Goal: Task Accomplishment & Management: Use online tool/utility

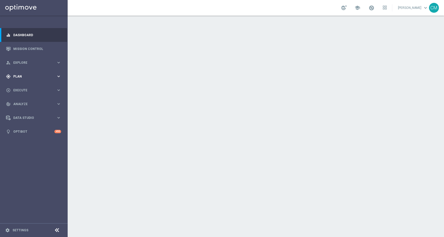
click at [46, 74] on div "gps_fixed Plan" at bounding box center [31, 76] width 50 height 5
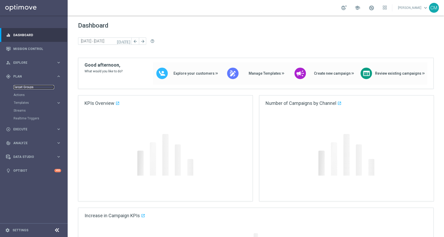
click at [29, 85] on link "Target Groups" at bounding box center [34, 87] width 41 height 4
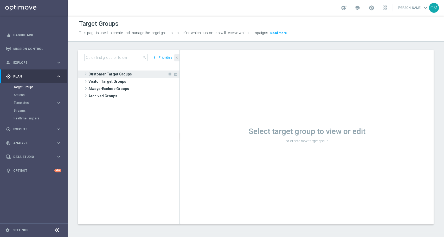
click at [116, 73] on span "Customer Target Groups" at bounding box center [127, 74] width 79 height 7
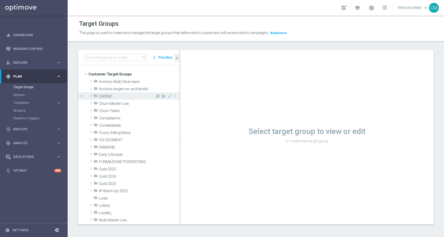
click at [121, 96] on span "CASINO" at bounding box center [127, 96] width 56 height 4
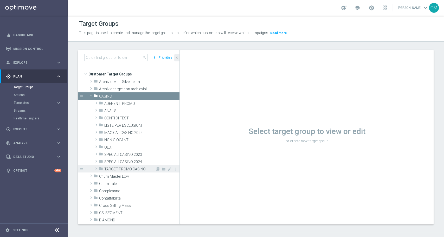
click at [136, 168] on span "TARGET PROMO CASINO" at bounding box center [129, 169] width 51 height 4
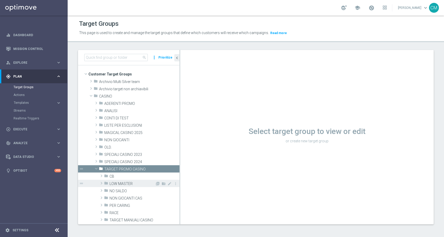
click at [138, 182] on span "LOW MASTER" at bounding box center [133, 184] width 46 height 4
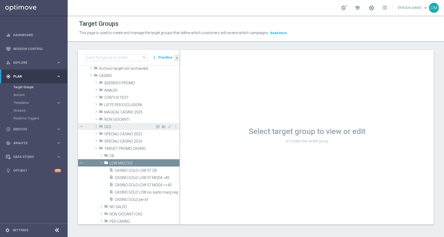
scroll to position [22, 0]
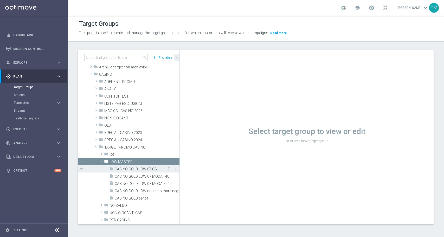
click at [133, 169] on span "CASINO GOLD LOW 07 CB" at bounding box center [141, 169] width 52 height 4
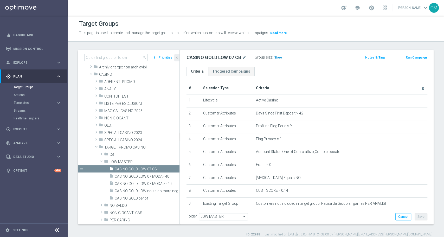
click at [278, 58] on span "Show" at bounding box center [278, 58] width 8 height 4
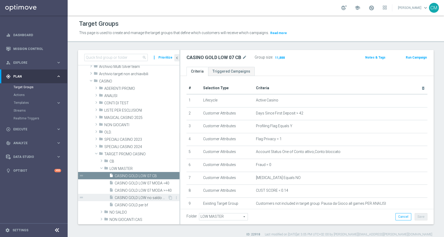
scroll to position [78, 0]
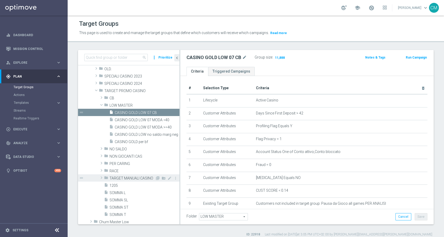
click at [113, 178] on span "TARGET MANUALI CASINO" at bounding box center [133, 178] width 46 height 4
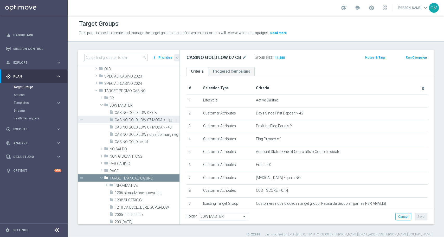
scroll to position [32, 0]
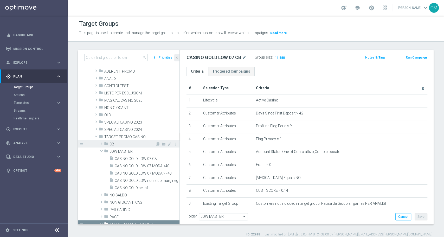
click at [113, 142] on span "CB" at bounding box center [133, 144] width 46 height 4
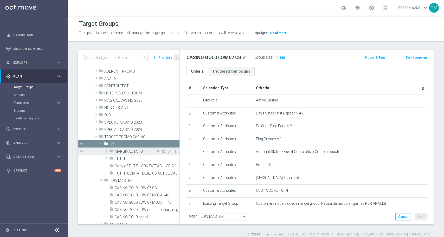
click at [127, 152] on span "MARGINALITA >0" at bounding box center [135, 151] width 40 height 4
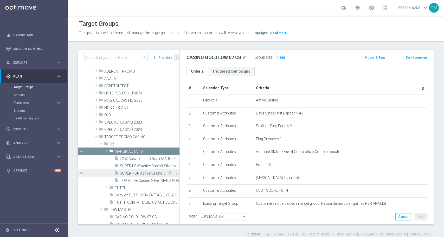
click at [130, 170] on div "insert_drive_file SUPER TOP Active Casinò Silver MARG POS" at bounding box center [141, 172] width 53 height 7
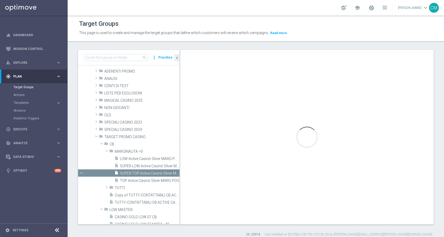
type textarea "(1 AND 2 AND 3 AND 4 AND 5 AND 6 AND 7 AND 8 AND 9 AND 10 AND 11 AND 12 AND 13 …"
type input "MARGINALITA >0"
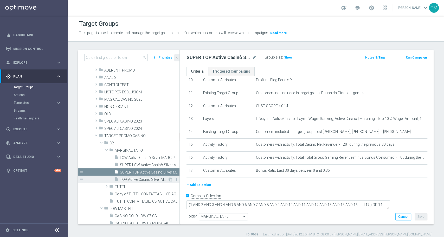
scroll to position [33, 0]
click at [140, 179] on span "TOP Active Casinò Silver MARG POS" at bounding box center [144, 180] width 48 height 4
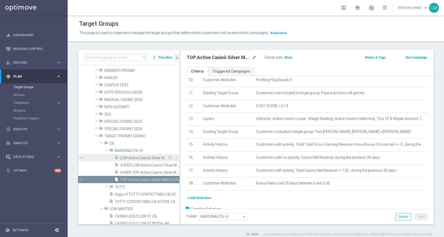
click at [138, 157] on span "LOW Active Casinò Silver MARG POS" at bounding box center [144, 158] width 48 height 4
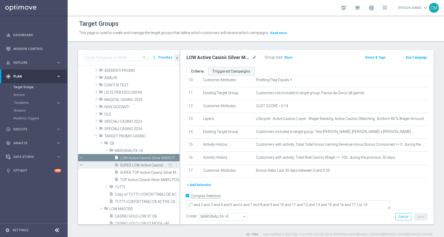
click at [140, 163] on span "SUPER LOW Active Casinò Silver MARG POS" at bounding box center [144, 165] width 48 height 4
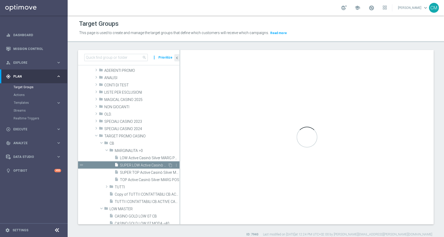
type textarea "( 1 and 2 and 3 and 4 and 5 and 6 and 7 and 8 and 9 and 10 and 11 and 12 and 13…"
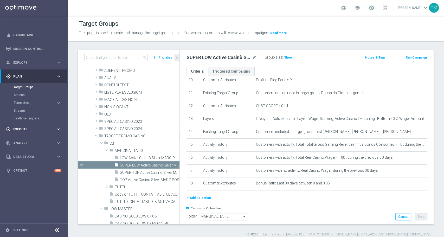
click at [37, 129] on span "Execute" at bounding box center [34, 129] width 43 height 3
click at [29, 101] on link "Campaign Builder" at bounding box center [34, 101] width 41 height 4
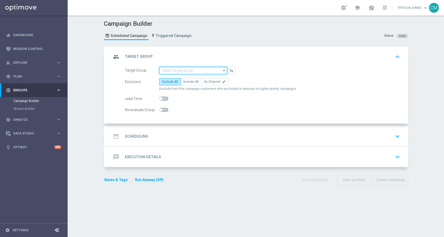
click at [167, 68] on input at bounding box center [193, 70] width 68 height 7
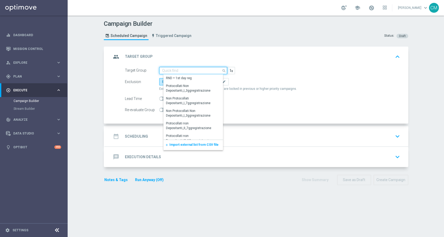
click at [168, 68] on input at bounding box center [193, 70] width 68 height 7
paste input "LOW Active Casinò Silver MARG POS"
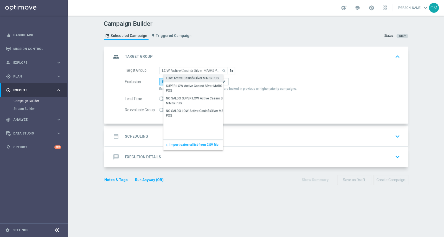
click at [179, 76] on div "LOW Active Casinò Silver MARG POS" at bounding box center [192, 78] width 53 height 5
type input "LOW Active Casinò Silver MARG POS"
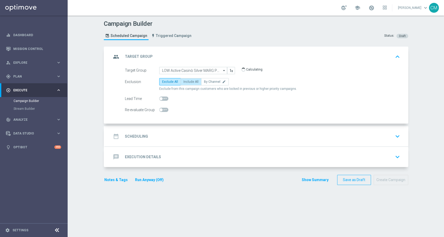
click at [183, 83] on span "Include All" at bounding box center [190, 82] width 15 height 4
click at [183, 83] on input "Include All" at bounding box center [184, 82] width 3 height 3
radio input "true"
click at [174, 126] on div "date_range Scheduling keyboard_arrow_down" at bounding box center [256, 136] width 303 height 20
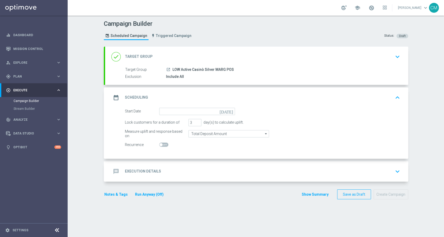
click at [170, 105] on div "date_range Scheduling keyboard_arrow_up" at bounding box center [256, 97] width 303 height 20
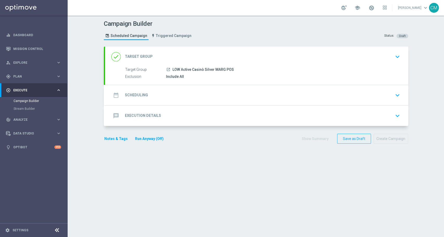
click at [171, 93] on div "date_range Scheduling keyboard_arrow_down" at bounding box center [256, 95] width 291 height 10
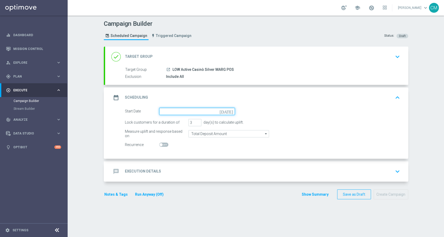
click at [175, 109] on input at bounding box center [197, 111] width 76 height 7
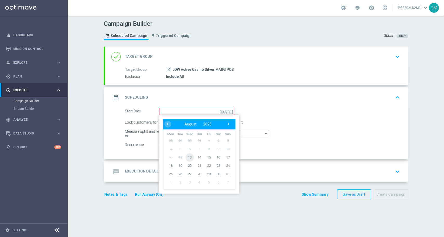
click at [187, 157] on span "13" at bounding box center [190, 157] width 8 height 8
type input "[DATE]"
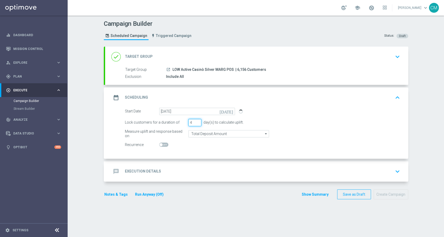
click at [196, 121] on input "4" at bounding box center [194, 122] width 13 height 7
click at [196, 121] on input "5" at bounding box center [194, 122] width 13 height 7
click at [196, 121] on input "6" at bounding box center [194, 122] width 13 height 7
type input "7"
click at [196, 121] on input "7" at bounding box center [194, 122] width 13 height 7
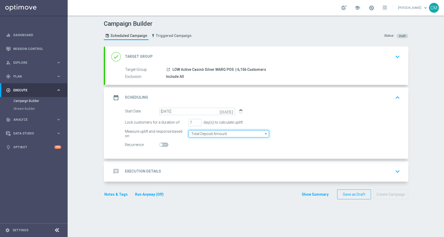
click at [207, 134] on input "Total Deposit Amount" at bounding box center [228, 133] width 81 height 7
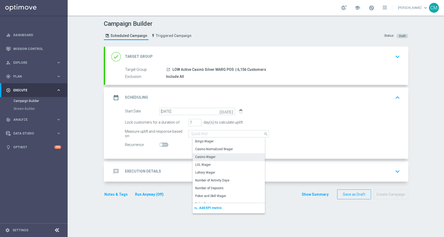
click at [213, 156] on div "Casino Wager" at bounding box center [231, 156] width 76 height 7
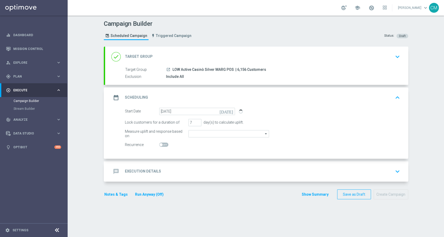
type input "Casino Wager"
click at [180, 172] on div "message Execution Details keyboard_arrow_down" at bounding box center [256, 172] width 291 height 10
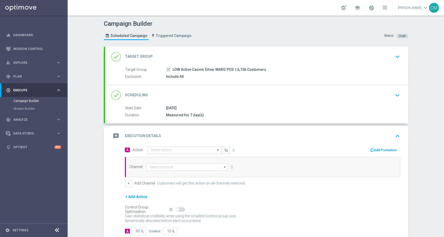
click at [179, 152] on div "Select action" at bounding box center [185, 150] width 74 height 7
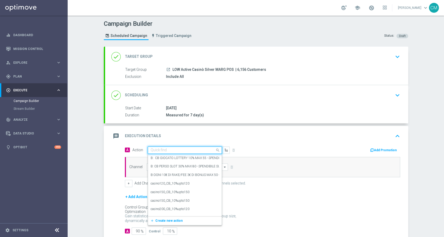
click at [172, 147] on div "Quick find" at bounding box center [185, 150] width 74 height 7
paste input "comparto no entry_20%upto100"
type input "comparto no entry_20%upto100"
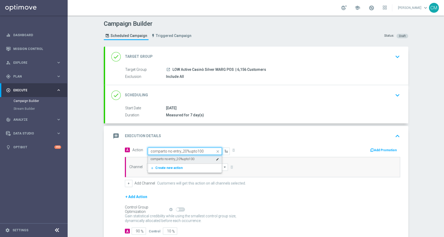
click at [177, 160] on label "comparto no entry_20%upto100" at bounding box center [173, 159] width 44 height 4
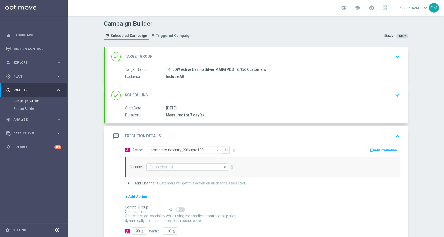
click at [371, 149] on icon "button" at bounding box center [372, 150] width 4 height 4
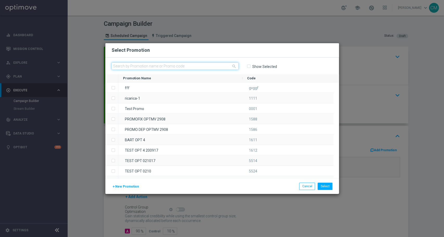
click at [180, 64] on input "text" at bounding box center [175, 65] width 127 height 7
paste input "1308 CASINOCB100 L"
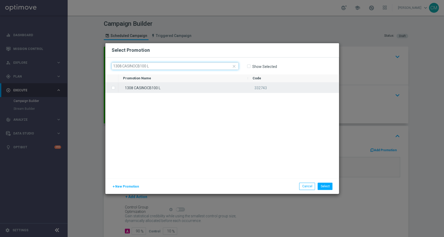
type input "1308 CASINOCB100 L"
click at [180, 88] on div "1308 CASINOCB100 L" at bounding box center [183, 88] width 130 height 10
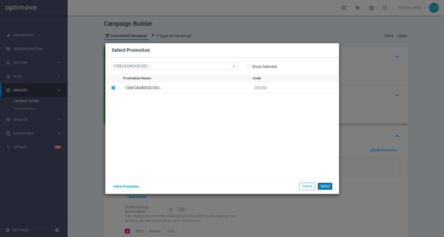
click at [325, 187] on button "Select" at bounding box center [325, 186] width 15 height 7
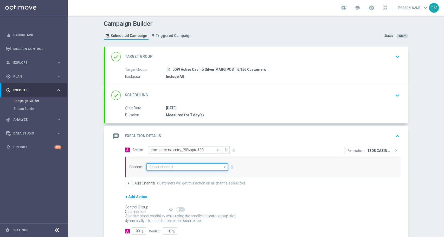
click at [182, 164] on input at bounding box center [188, 166] width 82 height 7
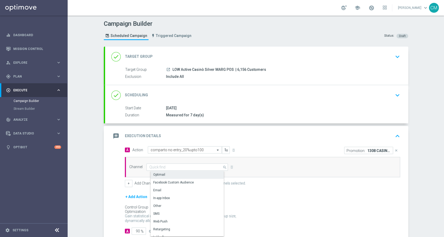
click at [179, 173] on div "Optimail" at bounding box center [190, 174] width 78 height 7
type input "Optimail"
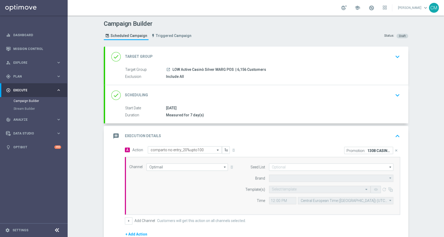
type input "Sisal Marketing"
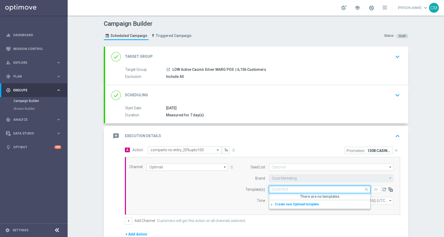
click at [286, 188] on input "text" at bounding box center [314, 189] width 85 height 4
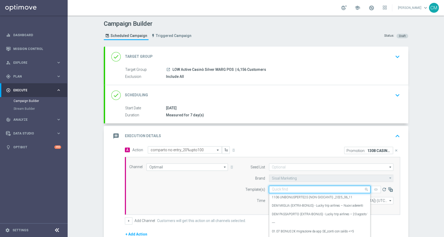
paste input "1308 CASINOCB100 L"
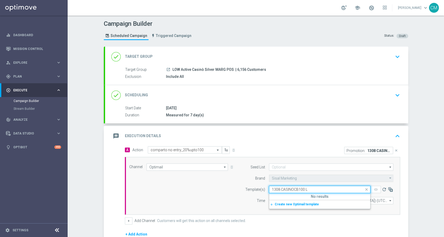
click at [286, 188] on input "1308 CASINOCB100 L" at bounding box center [314, 189] width 85 height 4
click at [322, 190] on input "1308 CASINOCB100 L" at bounding box center [314, 189] width 85 height 4
click at [304, 198] on label "1308 CASINOCB100 (LOW)" at bounding box center [291, 197] width 39 height 4
type input "1308 CASINOCB100"
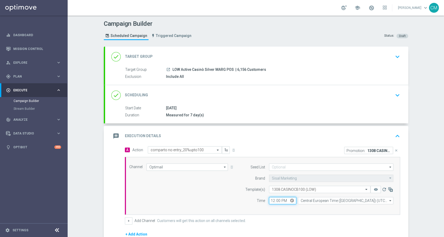
click at [273, 201] on input "12:00" at bounding box center [282, 200] width 27 height 7
type input "18:00"
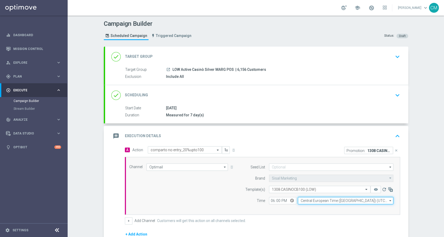
click at [310, 199] on input "Central European Time ([GEOGRAPHIC_DATA]) (UTC +02:00)" at bounding box center [346, 200] width 96 height 7
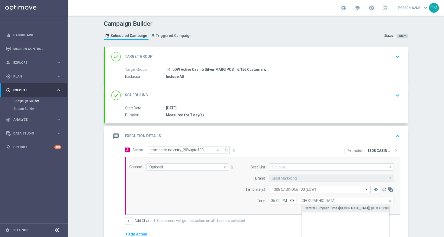
click at [315, 207] on div "Central European Time ([GEOGRAPHIC_DATA]) (UTC +02:00)" at bounding box center [347, 208] width 85 height 5
type input "Central European Time ([GEOGRAPHIC_DATA]) (UTC +02:00)"
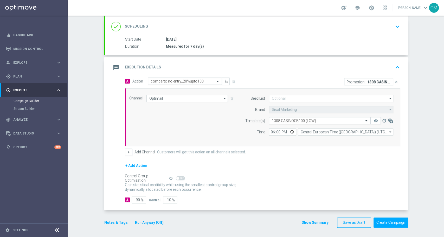
click at [130, 150] on div "+ Add Channel Customers will get this action on all channels selected." at bounding box center [262, 152] width 275 height 7
click at [127, 150] on button "+" at bounding box center [129, 152] width 8 height 7
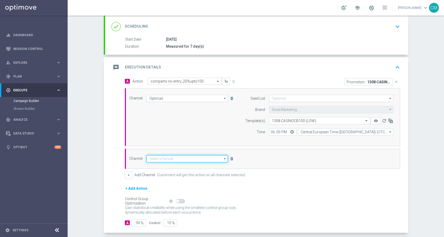
click at [182, 156] on input at bounding box center [188, 158] width 82 height 7
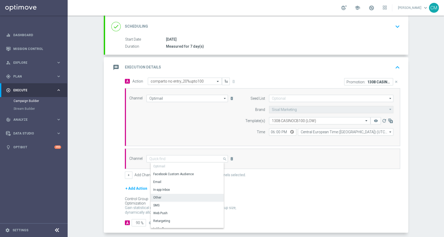
click at [179, 196] on div "Other" at bounding box center [190, 197] width 78 height 7
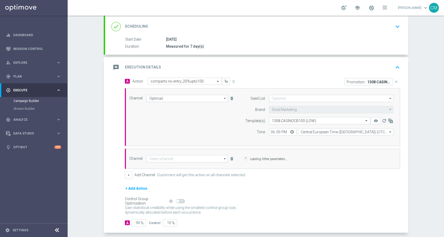
type input "Other"
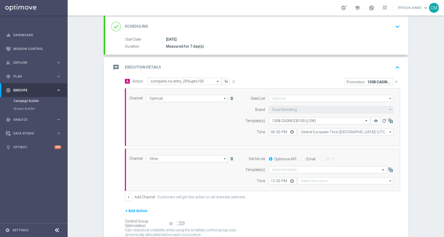
type input "Coordinated Universal Time (UTC 00:00)"
click at [301, 160] on input "Email" at bounding box center [302, 159] width 3 height 3
radio input "true"
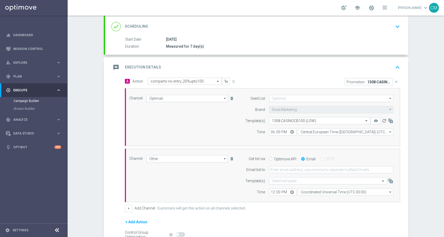
click at [289, 165] on form "Get list via Optimove API Email SFTP Email list to Template(s) Select template …" at bounding box center [318, 175] width 151 height 41
drag, startPoint x: 289, startPoint y: 169, endPoint x: 289, endPoint y: 165, distance: 3.9
click at [289, 165] on form "Get list via Optimove API Email SFTP Email list to Template(s) Select template …" at bounding box center [318, 175] width 151 height 41
click at [290, 169] on input "email" at bounding box center [331, 169] width 124 height 7
type input "[PERSON_NAME][EMAIL_ADDRESS][PERSON_NAME][DOMAIN_NAME]"
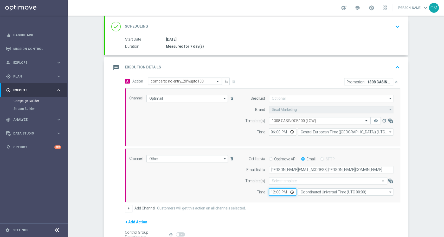
click at [271, 189] on input "12:00" at bounding box center [282, 191] width 27 height 7
type input "18:00"
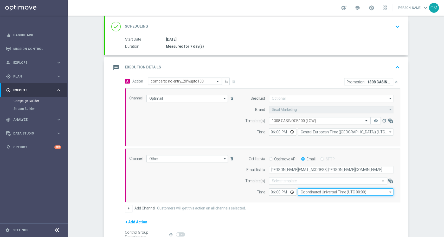
click at [305, 191] on input "Coordinated Universal Time (UTC 00:00)" at bounding box center [346, 191] width 96 height 7
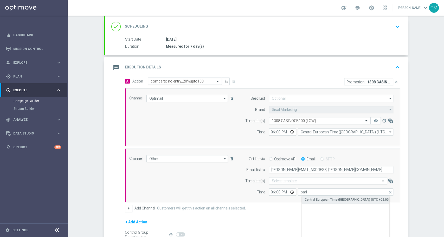
click at [314, 199] on div "Central European Time ([GEOGRAPHIC_DATA]) (UTC +02:00)" at bounding box center [347, 199] width 85 height 5
type input "Central European Time ([GEOGRAPHIC_DATA]) (UTC +02:00)"
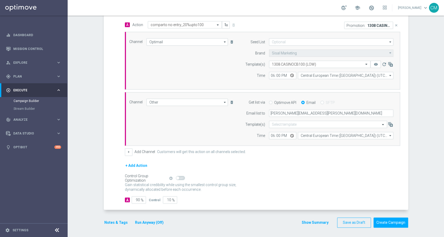
click at [313, 221] on button "Show Summary" at bounding box center [315, 223] width 27 height 6
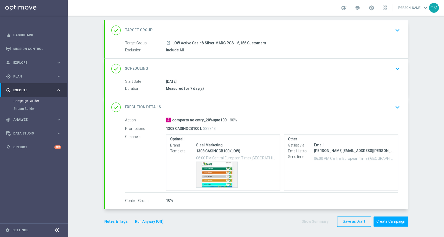
scroll to position [26, 0]
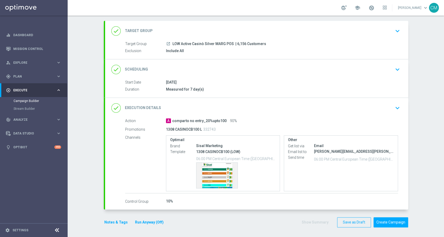
click at [109, 221] on button "Notes & Tags" at bounding box center [116, 222] width 24 height 7
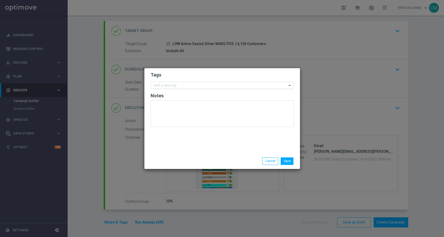
click at [166, 82] on div "Add a new tag" at bounding box center [222, 85] width 143 height 7
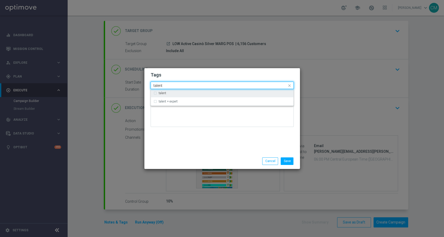
click at [173, 92] on div "talent" at bounding box center [225, 93] width 132 height 3
type input "talent"
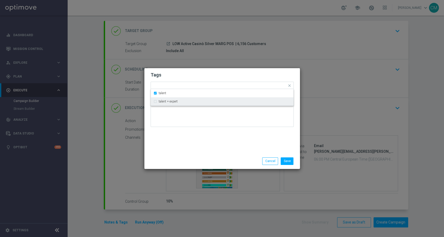
click at [180, 155] on div "Save Cancel" at bounding box center [222, 161] width 156 height 15
click at [196, 86] on input "text" at bounding box center [229, 86] width 116 height 4
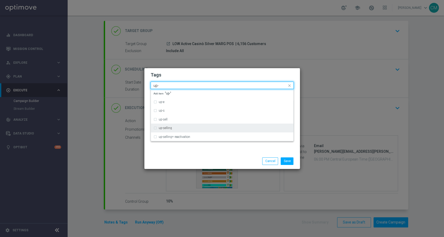
click at [189, 128] on div "up-selling" at bounding box center [225, 127] width 132 height 3
type input "up-"
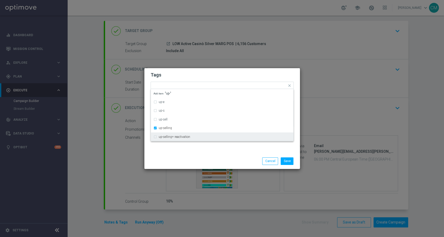
click at [196, 151] on div "Tags Quick find × talent × up-selling up-e up-s up-sell up-selling up-selling+ …" at bounding box center [222, 110] width 156 height 85
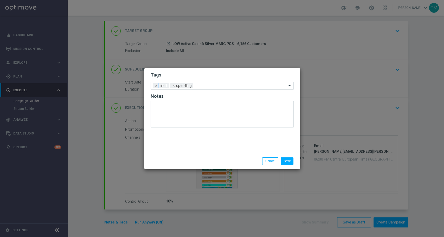
click at [207, 87] on input "text" at bounding box center [241, 86] width 92 height 4
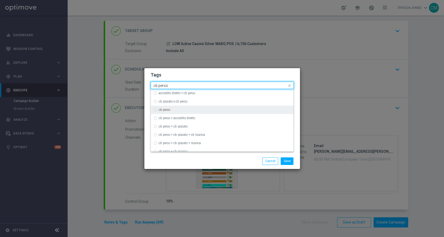
click at [176, 109] on div "cb perso" at bounding box center [225, 109] width 132 height 3
type input "cb perso"
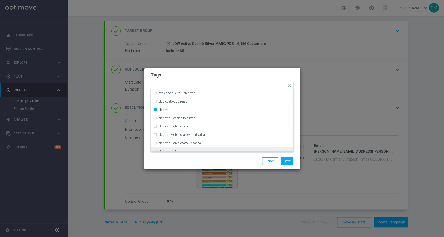
click at [189, 154] on div "Save Cancel" at bounding box center [222, 161] width 156 height 15
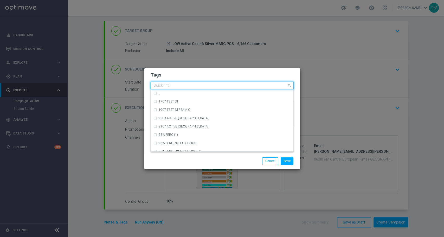
click at [231, 85] on input "text" at bounding box center [221, 86] width 134 height 4
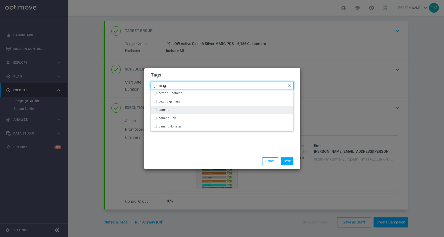
click at [197, 109] on div "gaming" at bounding box center [225, 109] width 132 height 3
type input "gaming"
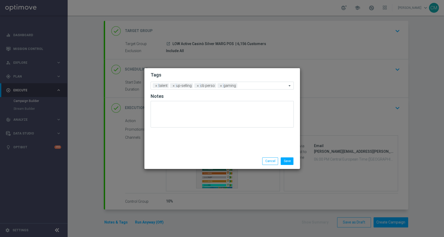
click at [214, 151] on div "Tags Add a new tag × talent × up-selling × [PERSON_NAME] × gaming Notes" at bounding box center [222, 110] width 156 height 85
click at [244, 85] on input "text" at bounding box center [263, 86] width 48 height 4
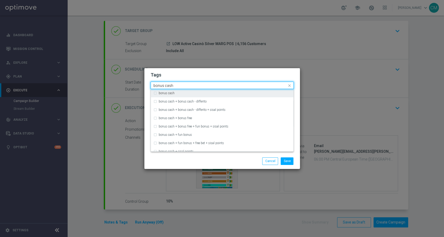
click at [223, 92] on div "bonus cash" at bounding box center [225, 93] width 132 height 3
type input "bonus cash"
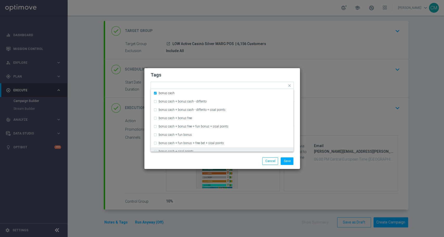
click at [215, 156] on div "Save Cancel" at bounding box center [222, 161] width 156 height 15
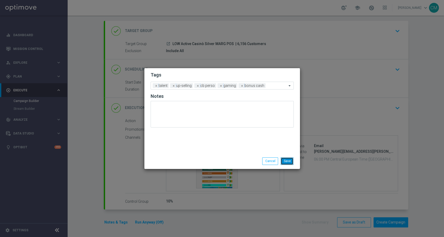
click at [291, 161] on button "Save" at bounding box center [287, 160] width 13 height 7
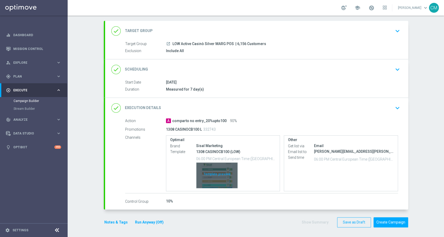
click at [210, 169] on div "Template preview" at bounding box center [216, 176] width 41 height 26
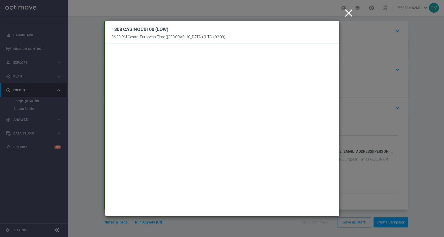
click at [348, 16] on icon "close" at bounding box center [349, 13] width 13 height 13
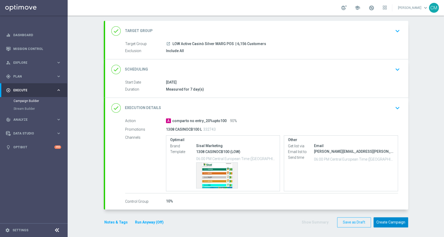
click at [391, 221] on button "Create Campaign" at bounding box center [391, 222] width 35 height 10
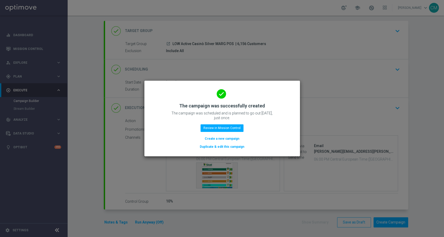
click at [221, 140] on button "Create a new campaign" at bounding box center [222, 139] width 36 height 6
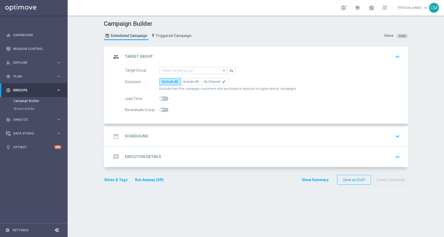
scroll to position [0, 0]
click at [194, 67] on input at bounding box center [193, 70] width 68 height 7
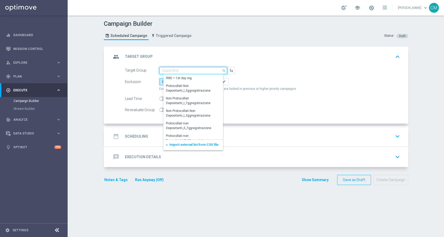
paste input "SUPER LOW Active Casinò Silver MARG POS"
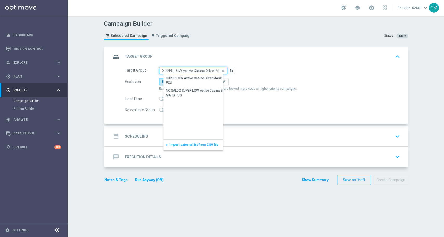
scroll to position [0, 10]
click at [195, 79] on div "SUPER LOW Active Casinò Silver MARG POS" at bounding box center [197, 80] width 62 height 9
type input "SUPER LOW Active Casinò Silver MARG POS"
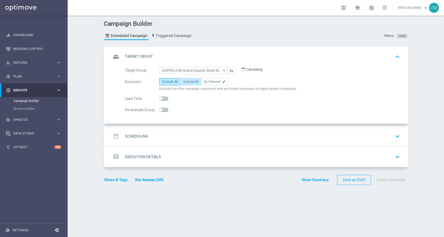
click at [186, 81] on span "Include All" at bounding box center [190, 82] width 15 height 4
click at [186, 81] on input "Include All" at bounding box center [184, 82] width 3 height 3
radio input "true"
click at [194, 136] on div "date_range Scheduling keyboard_arrow_down" at bounding box center [256, 136] width 291 height 10
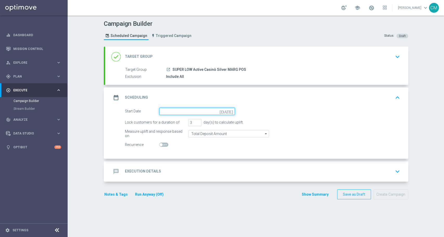
click at [168, 111] on input at bounding box center [197, 111] width 76 height 7
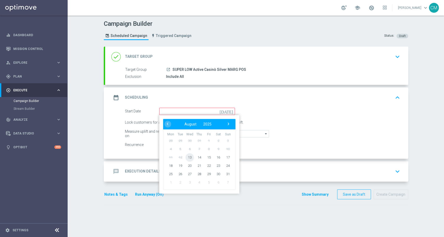
click at [186, 157] on span "13" at bounding box center [190, 157] width 8 height 8
type input "[DATE]"
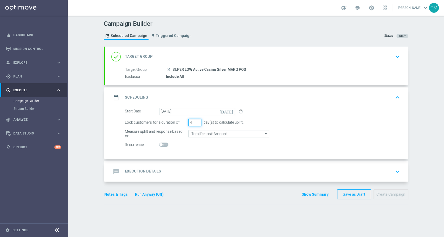
click at [194, 120] on input "4" at bounding box center [194, 122] width 13 height 7
click at [194, 120] on input "5" at bounding box center [194, 122] width 13 height 7
click at [194, 120] on input "6" at bounding box center [194, 122] width 13 height 7
type input "7"
click at [194, 120] on input "7" at bounding box center [194, 122] width 13 height 7
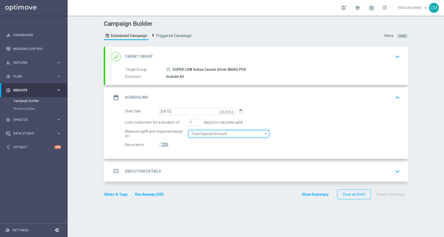
click at [198, 131] on input "Total Deposit Amount" at bounding box center [228, 133] width 81 height 7
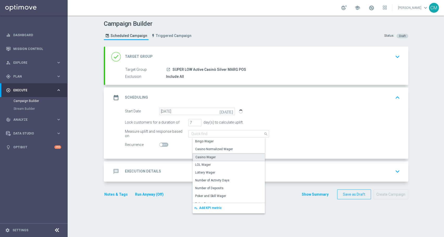
click at [205, 155] on div "Casino Wager" at bounding box center [205, 157] width 20 height 5
type input "Casino Wager"
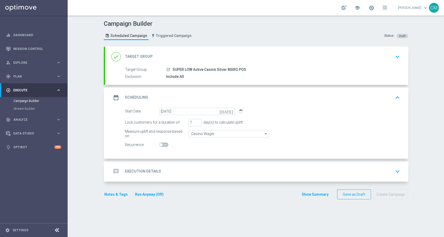
click at [194, 169] on div "message Execution Details keyboard_arrow_down" at bounding box center [256, 172] width 291 height 10
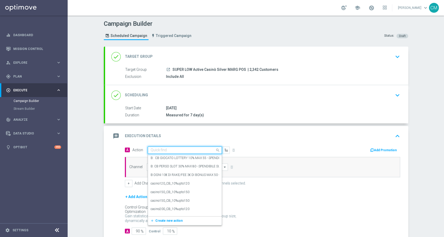
click at [173, 148] on input "text" at bounding box center [180, 150] width 58 height 4
paste input "comparto no entry_20%upto80"
type input "comparto no entry_20%upto80"
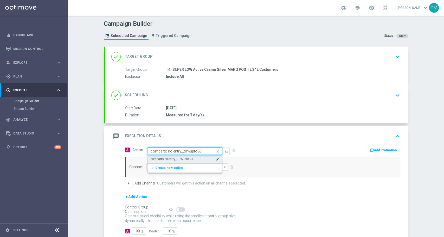
click at [182, 159] on label "comparto no entry_20%upto80" at bounding box center [172, 159] width 42 height 4
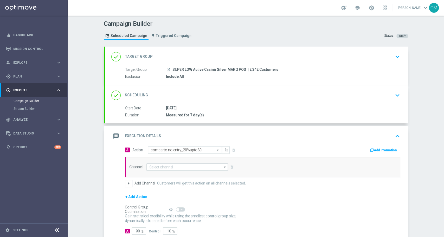
click at [374, 147] on div "Add Promotion" at bounding box center [385, 150] width 30 height 6
click at [375, 148] on button "Add Promotion" at bounding box center [384, 150] width 29 height 6
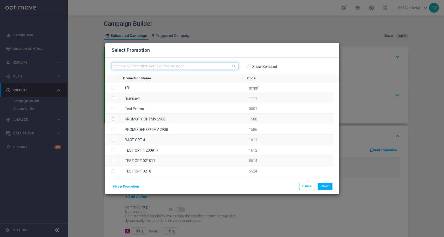
click at [185, 68] on input "text" at bounding box center [175, 65] width 127 height 7
paste input "1308 CASINOCB80 SL"
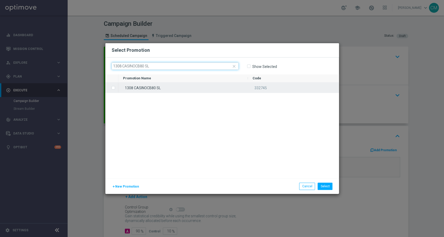
type input "1308 CASINOCB80 SL"
click at [178, 88] on div "1308 CASINOCB80 SL" at bounding box center [183, 88] width 130 height 10
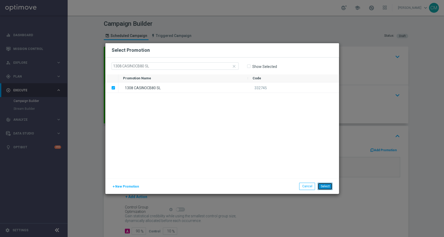
click at [328, 186] on button "Select" at bounding box center [325, 186] width 15 height 7
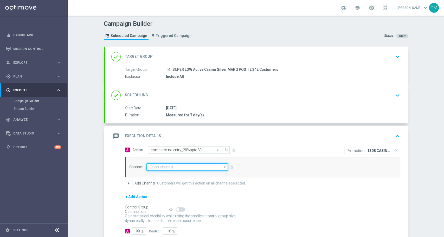
click at [189, 165] on input at bounding box center [188, 166] width 82 height 7
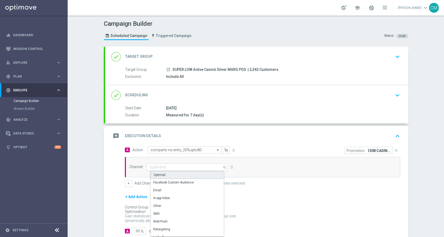
click at [182, 173] on div "Optimail" at bounding box center [190, 175] width 78 height 8
type input "Optimail"
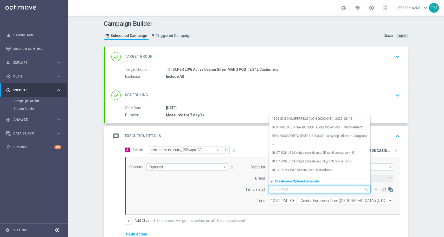
click at [304, 189] on input "text" at bounding box center [314, 189] width 85 height 4
paste input "1308 CASINOCB80 SL"
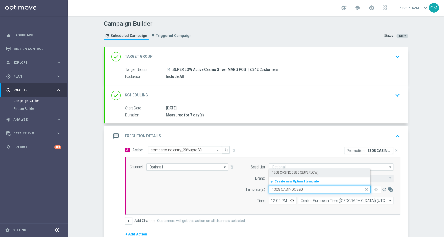
click at [296, 170] on div "1308 CASINOCB80 (SUPERLOW)" at bounding box center [320, 172] width 96 height 9
type input "1308 CASINOCB80"
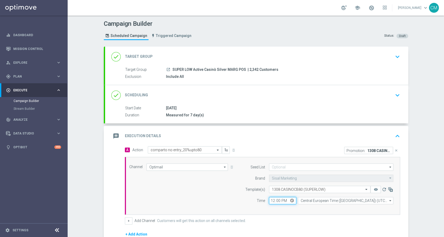
click at [269, 201] on input "12:00" at bounding box center [282, 200] width 27 height 7
type input "18:00"
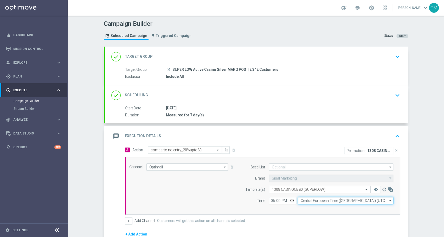
click at [332, 200] on input "Central European Time ([GEOGRAPHIC_DATA]) (UTC +02:00)" at bounding box center [346, 200] width 96 height 7
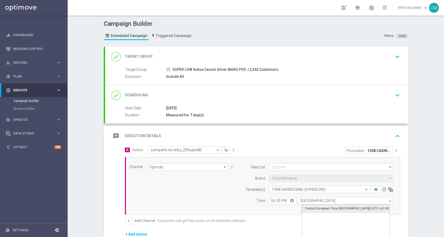
click at [330, 210] on div "Central European Time ([GEOGRAPHIC_DATA]) (UTC +02:00)" at bounding box center [347, 208] width 85 height 5
type input "Central European Time ([GEOGRAPHIC_DATA]) (UTC +02:00)"
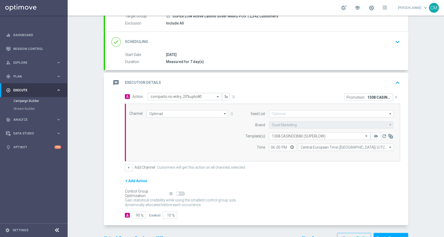
scroll to position [69, 0]
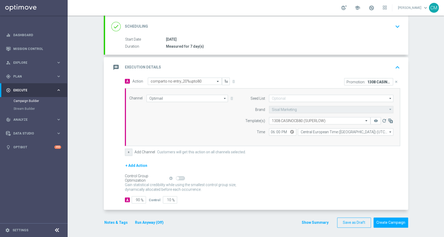
click at [125, 151] on button "+" at bounding box center [129, 152] width 8 height 7
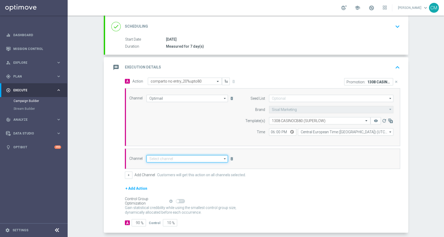
click at [155, 161] on input at bounding box center [188, 158] width 82 height 7
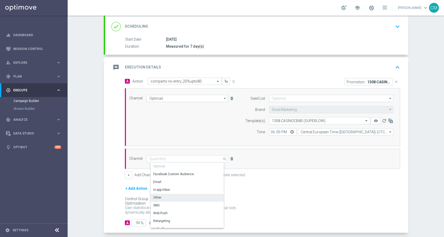
click at [151, 194] on div "Other" at bounding box center [190, 197] width 78 height 7
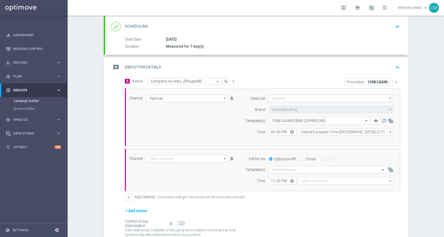
type input "Other"
type input "Coordinated Universal Time (UTC 00:00)"
click at [301, 158] on input "Email" at bounding box center [302, 159] width 3 height 3
radio input "true"
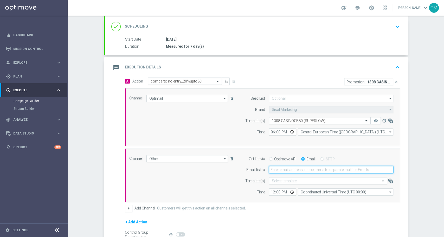
click at [277, 169] on input "email" at bounding box center [331, 169] width 124 height 7
type input "[PERSON_NAME][EMAIL_ADDRESS][PERSON_NAME][DOMAIN_NAME]"
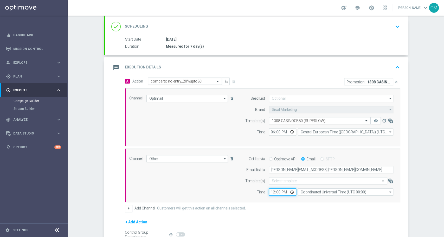
click at [270, 190] on input "12:00" at bounding box center [282, 191] width 27 height 7
click at [269, 189] on input "01:00" at bounding box center [282, 191] width 27 height 7
type input "18:00"
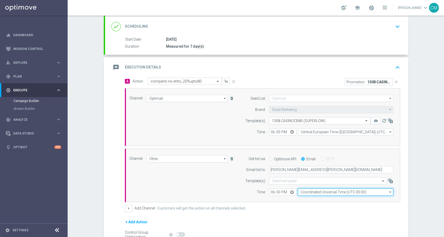
click at [307, 190] on input "Coordinated Universal Time (UTC 00:00)" at bounding box center [346, 191] width 96 height 7
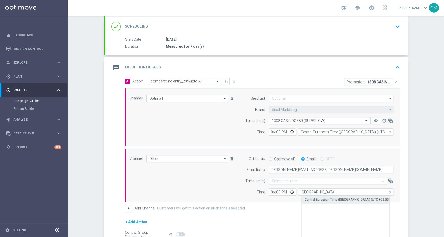
click at [319, 200] on div "Central European Time ([GEOGRAPHIC_DATA]) (UTC +02:00)" at bounding box center [347, 199] width 85 height 5
type input "Central European Time ([GEOGRAPHIC_DATA]) (UTC +02:00)"
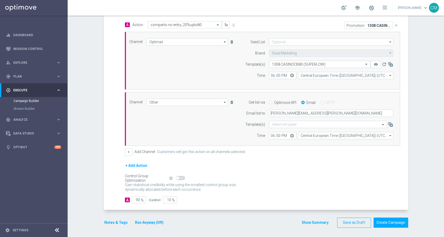
click at [314, 220] on button "Show Summary" at bounding box center [315, 223] width 27 height 6
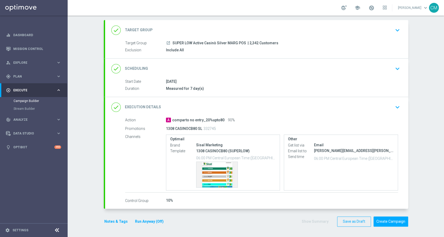
scroll to position [26, 0]
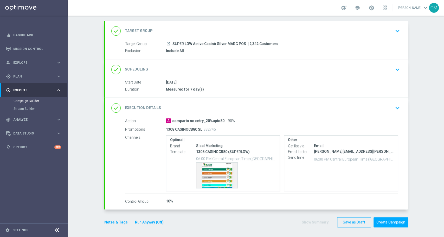
click at [122, 225] on div "Notes & Tags Run Anyway (Off)" at bounding box center [137, 222] width 67 height 10
click at [119, 224] on button "Notes & Tags" at bounding box center [116, 222] width 24 height 7
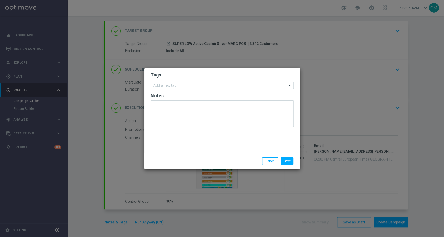
click at [166, 86] on input "text" at bounding box center [221, 86] width 134 height 4
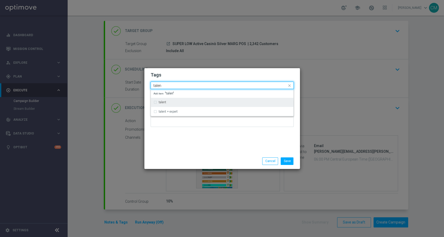
click at [168, 102] on div "talent" at bounding box center [225, 102] width 132 height 3
type input "talen"
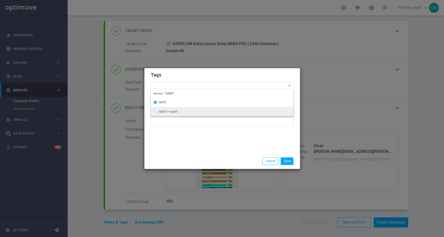
click at [182, 148] on div "Tags Quick find × talent talent talent + expert Add item "talen" Notes" at bounding box center [222, 110] width 156 height 85
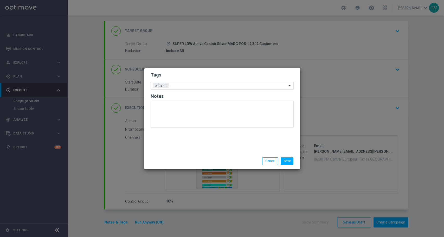
click at [191, 86] on input "text" at bounding box center [229, 86] width 116 height 4
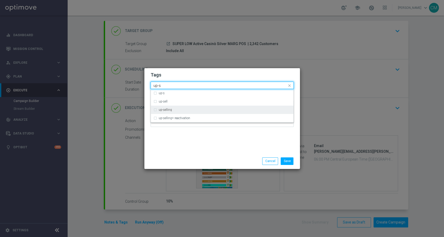
click at [181, 111] on div "up-selling" at bounding box center [225, 109] width 132 height 3
type input "up-s"
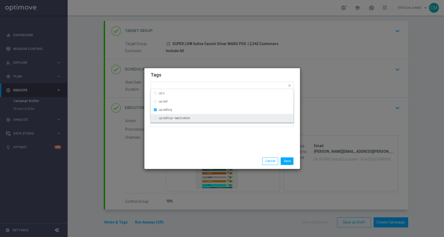
click at [187, 145] on div "Tags Quick find × talent × up-selling up-s up-sell up-selling up-selling+ react…" at bounding box center [222, 110] width 156 height 85
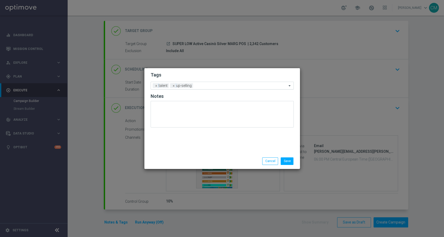
click at [212, 86] on input "text" at bounding box center [241, 86] width 92 height 4
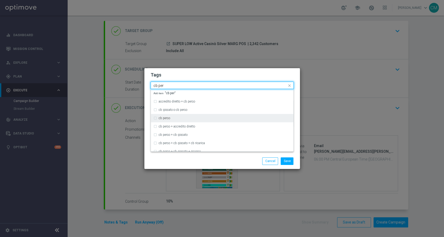
click at [189, 117] on div "cb perso" at bounding box center [225, 118] width 132 height 3
type input "cb per"
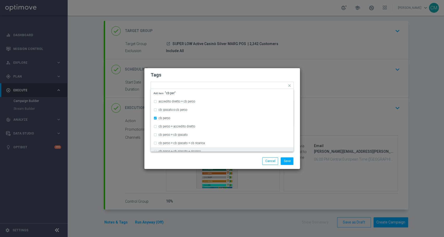
click at [196, 157] on div at bounding box center [172, 157] width 50 height 0
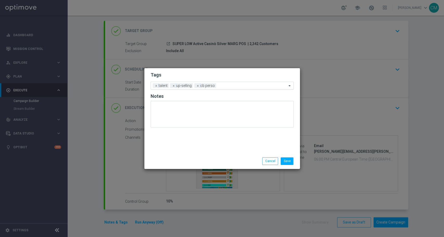
click at [225, 89] on div "Add a new tag × talent × up-selling × [PERSON_NAME]" at bounding box center [222, 86] width 143 height 8
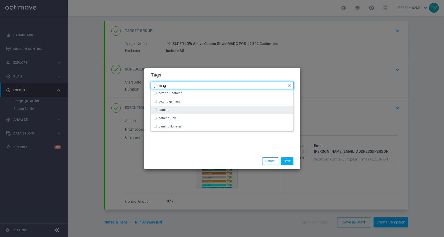
click at [200, 107] on div "gaming" at bounding box center [222, 110] width 137 height 8
type input "gaming"
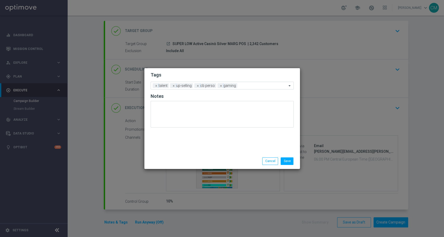
click at [228, 170] on modal-container "Tags Add a new tag × talent × up-selling × [PERSON_NAME] × gaming Notes Save Ca…" at bounding box center [222, 118] width 444 height 237
click at [243, 84] on input "text" at bounding box center [263, 86] width 48 height 4
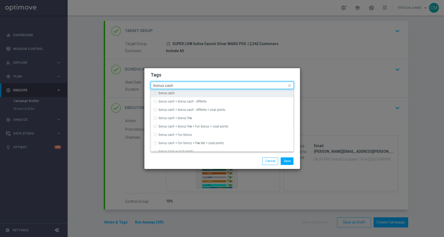
click at [216, 95] on div "bonus cash" at bounding box center [222, 93] width 137 height 8
type input "bonus cash"
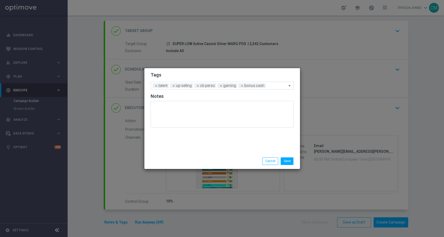
click at [232, 163] on div "Save Cancel" at bounding box center [247, 160] width 101 height 7
click at [290, 160] on button "Save" at bounding box center [287, 160] width 13 height 7
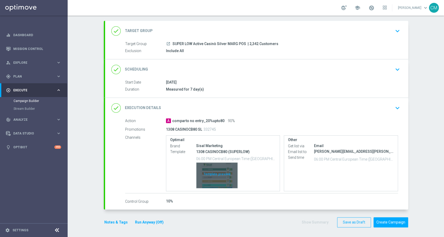
click at [219, 168] on div "Template preview" at bounding box center [216, 176] width 41 height 26
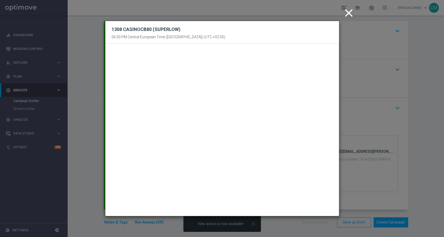
click at [346, 11] on icon "close" at bounding box center [349, 13] width 13 height 13
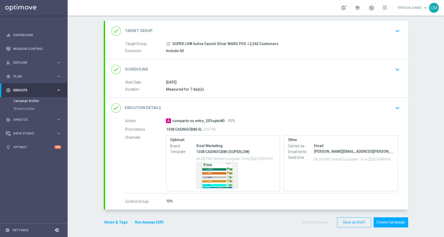
click at [109, 223] on button "Notes & Tags" at bounding box center [116, 222] width 24 height 7
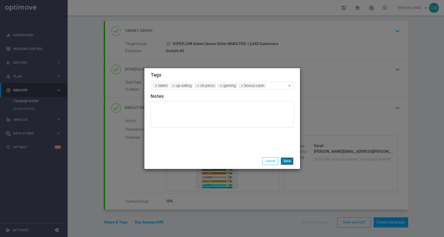
click at [290, 159] on button "Save" at bounding box center [287, 160] width 13 height 7
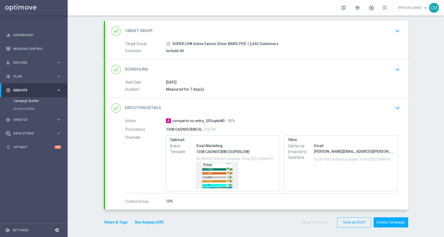
click at [395, 211] on form "done Target Group keyboard_arrow_down Target Group launch SUPER LOW Active Casi…" at bounding box center [256, 124] width 305 height 207
click at [397, 219] on button "Create Campaign" at bounding box center [391, 222] width 35 height 10
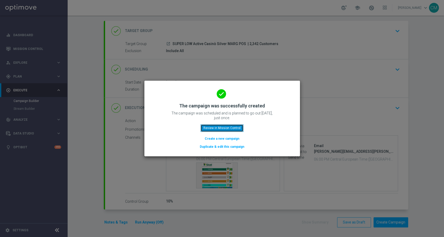
click at [219, 125] on button "Review in Mission Control" at bounding box center [222, 127] width 43 height 7
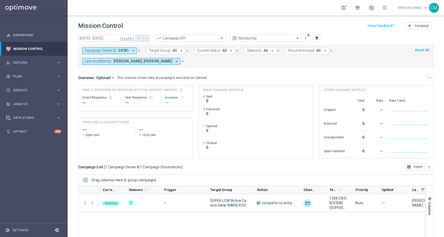
click at [139, 49] on icon "close" at bounding box center [139, 51] width 4 height 4
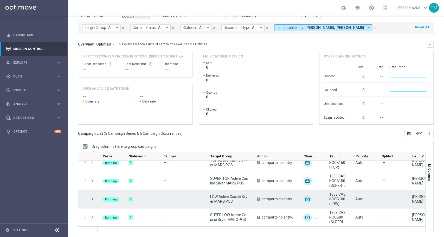
click at [84, 199] on icon "more_vert" at bounding box center [85, 199] width 5 height 5
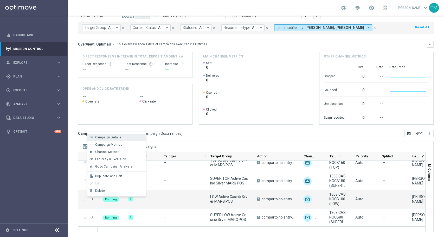
click at [98, 139] on span "Campaign Details" at bounding box center [108, 138] width 26 height 4
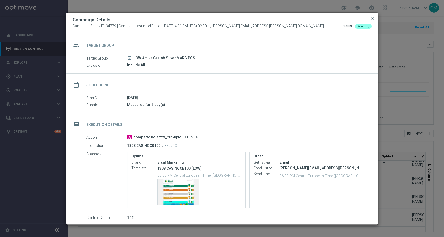
click at [373, 17] on span "close" at bounding box center [373, 18] width 4 height 4
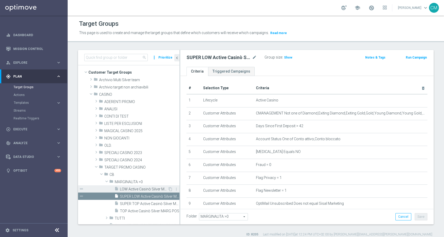
scroll to position [1, 0]
click at [135, 191] on span "LOW Active Casinò Silver MARG POS" at bounding box center [144, 190] width 48 height 4
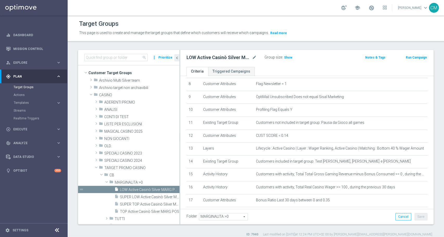
scroll to position [136, 0]
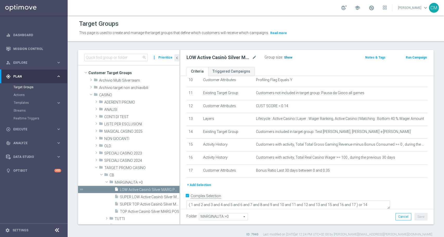
click at [287, 56] on span "Show" at bounding box center [288, 58] width 8 height 4
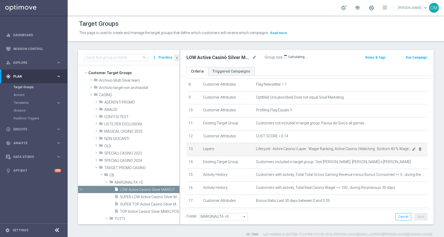
scroll to position [106, 0]
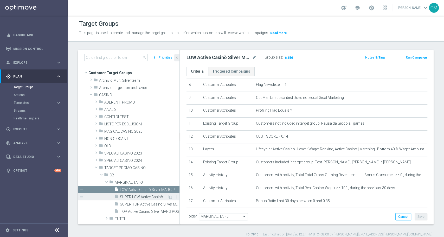
click at [144, 196] on span "SUPER LOW Active Casinò Silver MARG POS" at bounding box center [144, 197] width 48 height 4
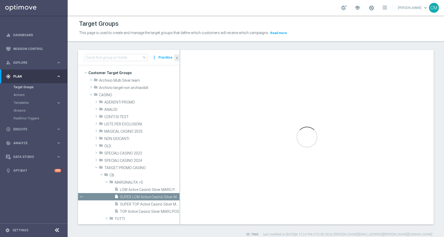
type textarea "( 1 and 2 and 3 and 4 and 5 and 6 and 7 and 8 and 9 and 10 and 11 and 12 and 13…"
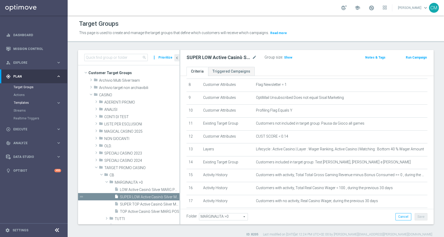
click at [23, 103] on span "Templates" at bounding box center [32, 102] width 37 height 3
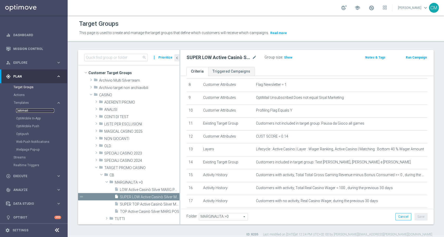
click at [23, 110] on link "Optimail" at bounding box center [35, 111] width 38 height 4
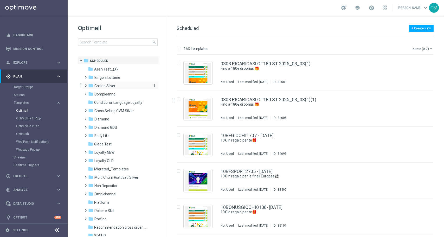
click at [97, 85] on span "Casino Silver" at bounding box center [104, 86] width 21 height 5
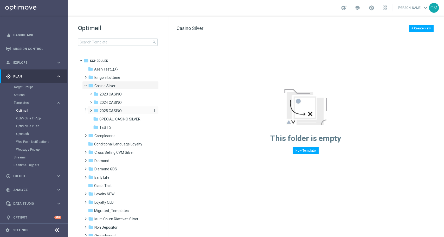
click at [107, 109] on span "2025 CASINO" at bounding box center [111, 111] width 22 height 5
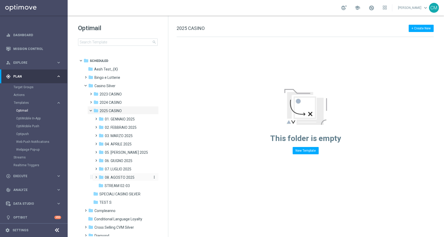
click at [122, 175] on div "folder 08. AGOSTO 2025" at bounding box center [124, 178] width 51 height 6
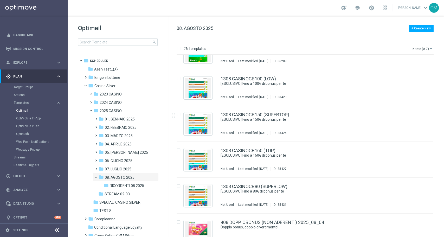
scroll to position [595, 0]
click at [283, 90] on div "1308 CASINOCB100 (LOW) [ESCLUSIVO] Fino a 100€ di bonus per te Not Used Last mo…" at bounding box center [316, 88] width 191 height 23
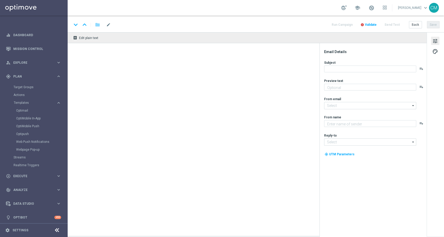
type textarea "Scopri la promozione che ti abbiamo riservato"
type input "newsletter@comunicazioni.sisal.it"
type textarea "Sisal"
type input "info@sisal.it"
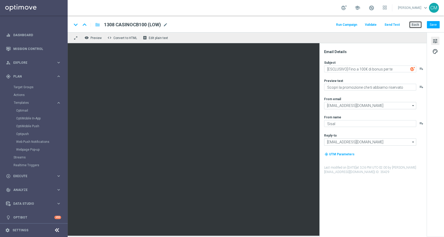
click at [416, 24] on button "Back" at bounding box center [415, 24] width 13 height 7
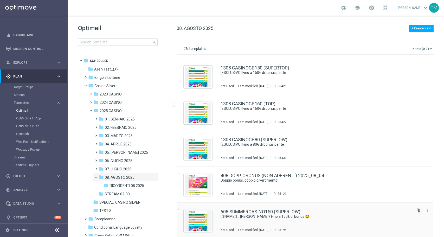
scroll to position [642, 0]
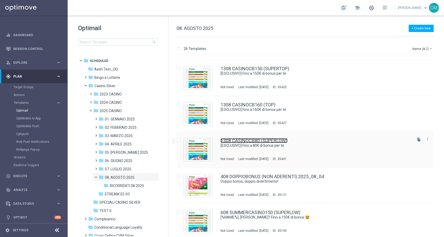
click at [282, 140] on link "1308 CASINOCB80 (SUPERLOW)" at bounding box center [254, 140] width 67 height 5
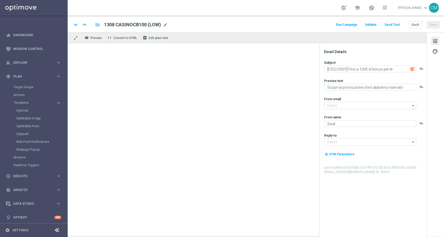
type input "newsletter@comunicazioni.sisal.it"
type input "info@sisal.it"
type textarea "[ESCLUSIVO] Fino a 80€ di bonus per te"
